Goal: Transaction & Acquisition: Purchase product/service

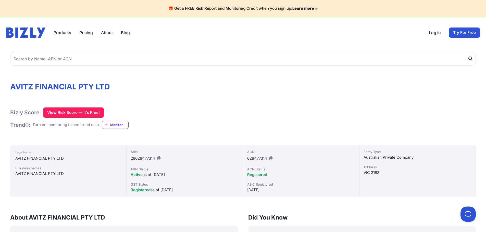
click at [466, 34] on link "Try For Free" at bounding box center [464, 33] width 31 height 10
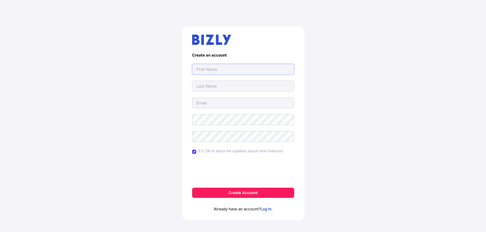
click at [214, 71] on input "text" at bounding box center [243, 69] width 102 height 11
click at [387, 66] on div "Create an account It's OK to send me updates about new features Create Account …" at bounding box center [242, 125] width 465 height 223
click at [219, 69] on input "text" at bounding box center [243, 69] width 102 height 11
type input "Ben"
click at [371, 102] on div "Create an account Ben It's OK to send me updates about new features Create Acco…" at bounding box center [242, 125] width 465 height 223
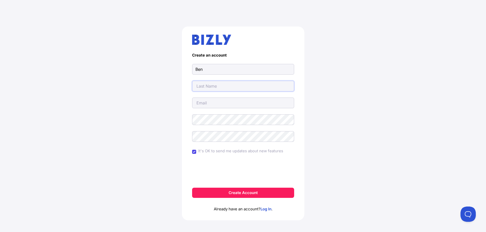
click at [223, 86] on input "text" at bounding box center [243, 86] width 102 height 11
type input "[PERSON_NAME]"
drag, startPoint x: 417, startPoint y: 66, endPoint x: 414, endPoint y: 69, distance: 5.1
click at [419, 65] on div "Create an account Ben Fixler It's OK to send me updates about new features Crea…" at bounding box center [242, 125] width 465 height 223
click at [209, 105] on input "email" at bounding box center [243, 103] width 102 height 11
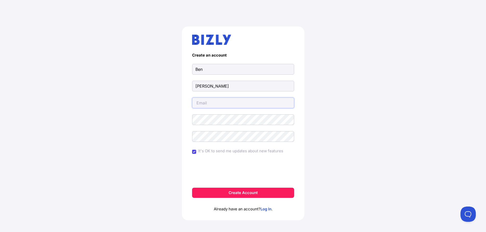
type input "[EMAIL_ADDRESS][DOMAIN_NAME]"
click at [134, 117] on div "Create an account Ben Fixler bfixler1@gmail.com It's OK to send me updates abou…" at bounding box center [242, 125] width 465 height 223
click at [429, 89] on div "Create an account Ben Fixler bfixler1@gmail.com It's OK to send me updates abou…" at bounding box center [242, 125] width 465 height 223
click at [440, 132] on div "Create an account Ben Fixler bfixler1@gmail.com It's OK to send me updates abou…" at bounding box center [242, 125] width 465 height 223
click at [242, 194] on button "Create Account" at bounding box center [243, 193] width 102 height 10
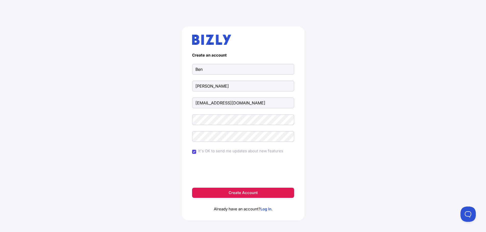
click at [242, 194] on button "Create Account" at bounding box center [243, 193] width 102 height 10
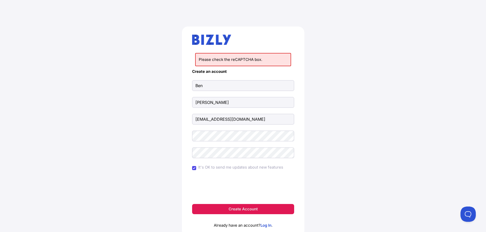
click at [248, 207] on button "Create Account" at bounding box center [243, 209] width 102 height 10
drag, startPoint x: 413, startPoint y: 114, endPoint x: 384, endPoint y: 130, distance: 33.2
click at [413, 114] on div "Please check the reCAPTCHA box. Create an account Ben Fixler bfixler1@gmail.com…" at bounding box center [242, 133] width 465 height 239
click at [433, 136] on div "Please check the reCAPTCHA box. Create an account Ben Fixler bfixler1@gmail.com…" at bounding box center [242, 133] width 465 height 239
click at [242, 210] on button "Create Account" at bounding box center [243, 209] width 102 height 10
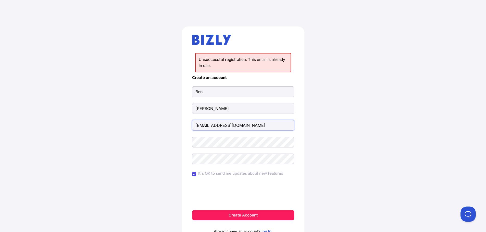
drag, startPoint x: 239, startPoint y: 126, endPoint x: 180, endPoint y: 128, distance: 58.9
click at [180, 128] on div "Unsuccessful registration. This email is already in use. Create an account Ben …" at bounding box center [242, 136] width 465 height 245
type input "B"
click at [409, 128] on div "Unsuccessful registration. This email is already in use. Create an account Ben …" at bounding box center [242, 136] width 465 height 245
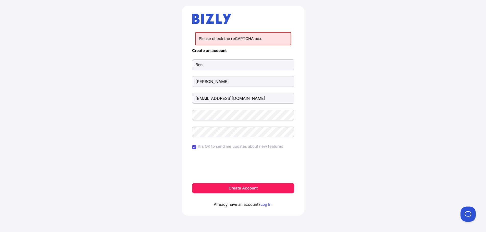
click at [268, 206] on link "Log In" at bounding box center [265, 204] width 11 height 5
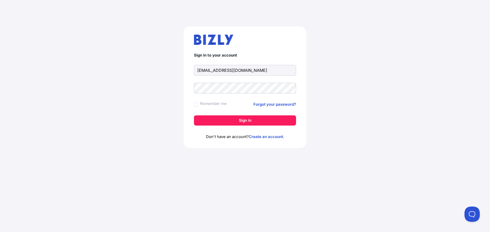
click at [406, 104] on div "Sign in to your account [EMAIL_ADDRESS][DOMAIN_NAME] Remember me Forgot your pa…" at bounding box center [244, 89] width 469 height 150
click at [235, 122] on button "Sign in" at bounding box center [245, 121] width 102 height 10
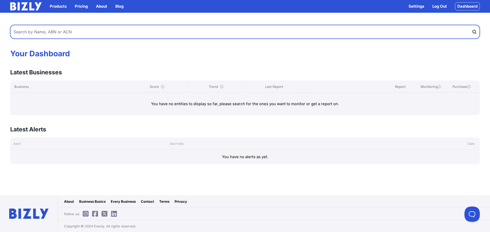
click at [28, 31] on input "text" at bounding box center [244, 32] width 469 height 14
type input "avitz financial pty ltd"
click at [471, 25] on button "submit" at bounding box center [475, 32] width 8 height 14
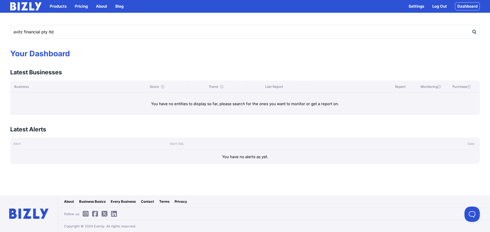
click at [474, 32] on icon "submit" at bounding box center [473, 31] width 5 height 5
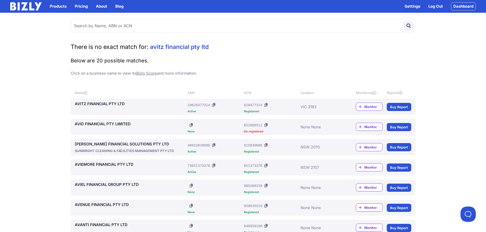
click at [360, 107] on icon at bounding box center [360, 106] width 3 height 3
click at [360, 108] on icon at bounding box center [360, 106] width 3 height 3
click at [100, 105] on link "AVITZ FINANCIAL PTY LTD" at bounding box center [130, 104] width 111 height 6
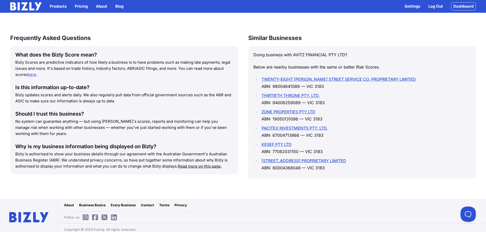
scroll to position [579, 0]
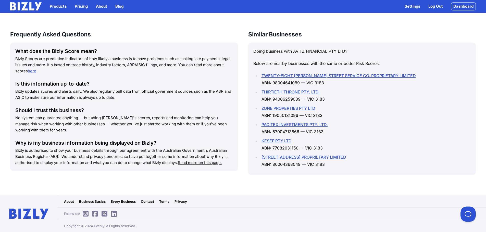
click at [33, 71] on link "here" at bounding box center [32, 71] width 8 height 5
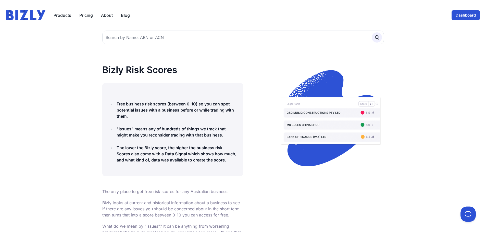
click at [459, 17] on link "Dashboard" at bounding box center [465, 15] width 28 height 10
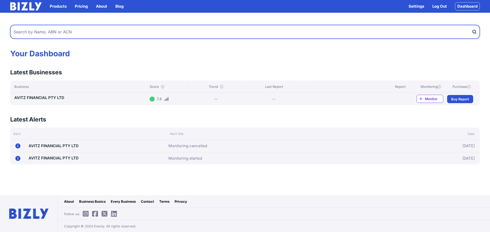
click at [43, 33] on input "text" at bounding box center [244, 32] width 469 height 14
type input "avitz mortgage fund"
click at [471, 25] on button "submit" at bounding box center [475, 32] width 8 height 14
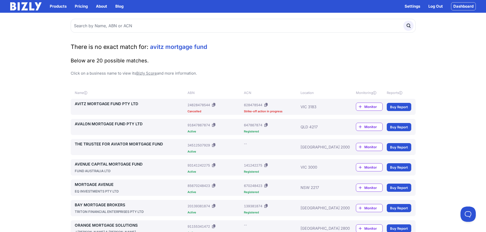
click at [107, 104] on link "AVITZ MORTGAGE FUND PTY LTD" at bounding box center [130, 104] width 111 height 6
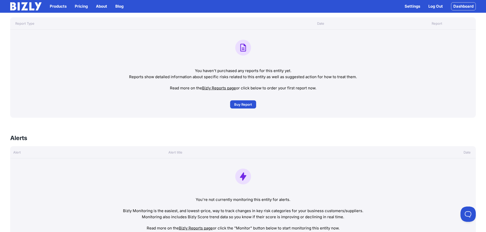
scroll to position [179, 0]
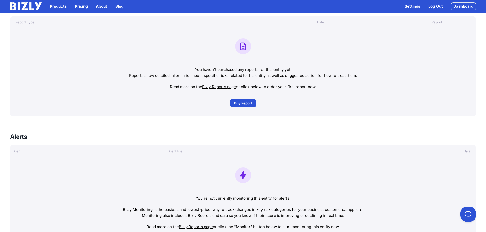
click at [244, 104] on span "Buy Report" at bounding box center [243, 103] width 18 height 5
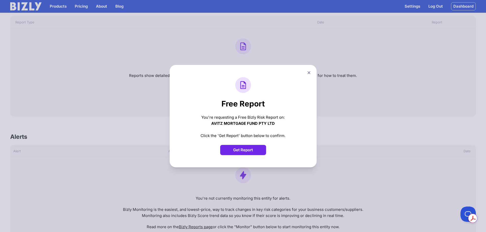
click at [247, 151] on button "Get Report" at bounding box center [243, 150] width 46 height 10
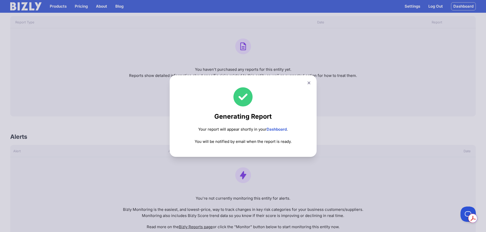
click at [311, 81] on button at bounding box center [308, 82] width 7 height 7
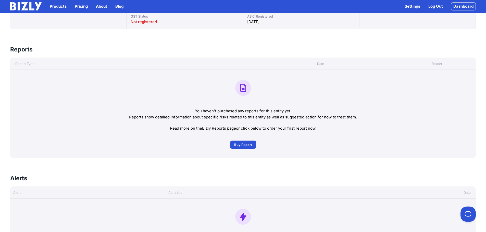
scroll to position [0, 0]
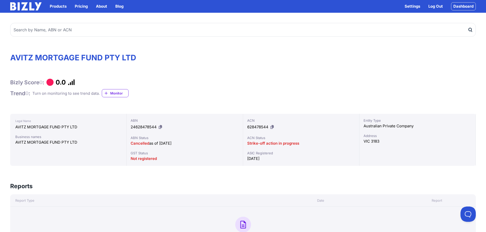
click at [464, 8] on link "Dashboard" at bounding box center [463, 6] width 25 height 8
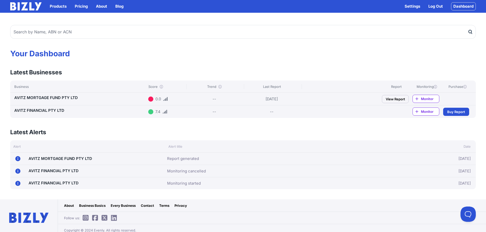
click at [388, 100] on link "View Report" at bounding box center [395, 99] width 27 height 8
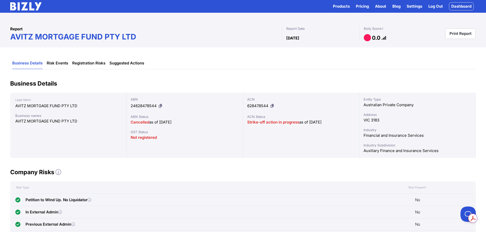
click at [462, 36] on link "Print Report" at bounding box center [460, 33] width 31 height 11
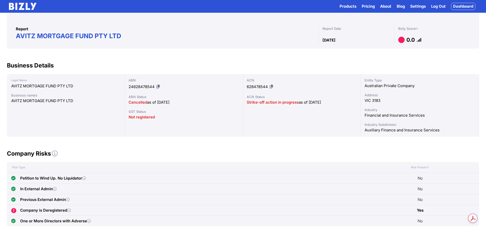
click at [464, 6] on link "Dashboard" at bounding box center [463, 6] width 24 height 7
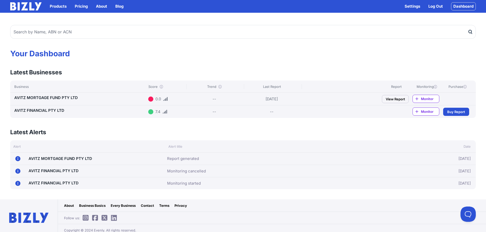
click at [455, 114] on span "Buy Report" at bounding box center [456, 111] width 18 height 5
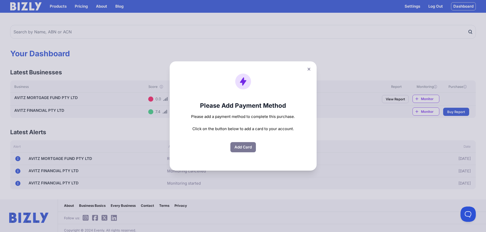
click at [310, 70] on icon at bounding box center [308, 69] width 3 height 3
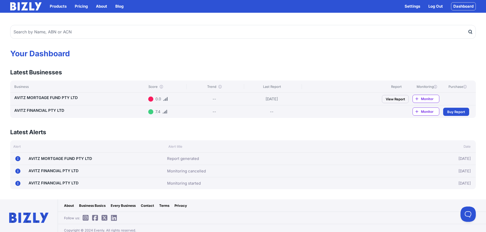
click at [458, 114] on span "Buy Report" at bounding box center [456, 111] width 18 height 5
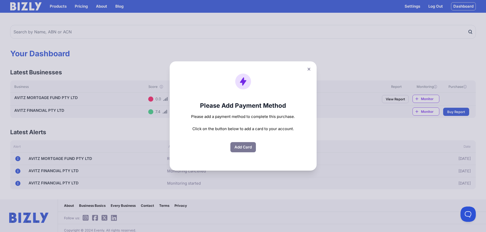
click at [244, 146] on button "Add Card" at bounding box center [243, 147] width 26 height 10
click at [245, 149] on button "Add Card" at bounding box center [243, 147] width 26 height 10
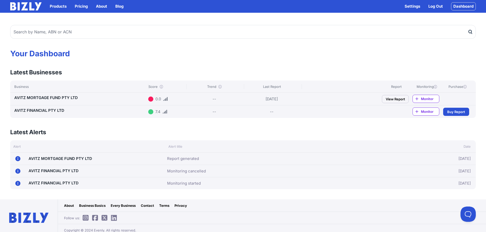
click at [394, 99] on link "View Report" at bounding box center [395, 99] width 27 height 8
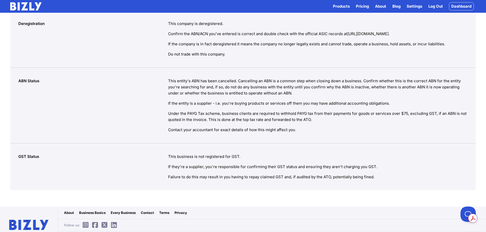
scroll to position [440, 0]
